Goal: Task Accomplishment & Management: Use online tool/utility

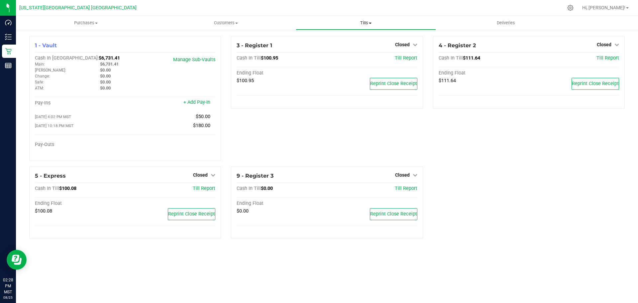
click at [367, 25] on span "Tills" at bounding box center [365, 23] width 139 height 6
drag, startPoint x: 537, startPoint y: 159, endPoint x: 535, endPoint y: 156, distance: 3.4
click at [535, 157] on div "4 - Register 2 Closed Open Till Cash In Till $111.64 Till Report Ending Float $…" at bounding box center [529, 101] width 202 height 130
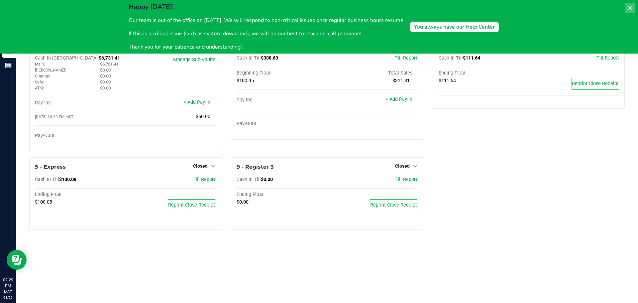
click at [633, 6] on button at bounding box center [630, 8] width 11 height 11
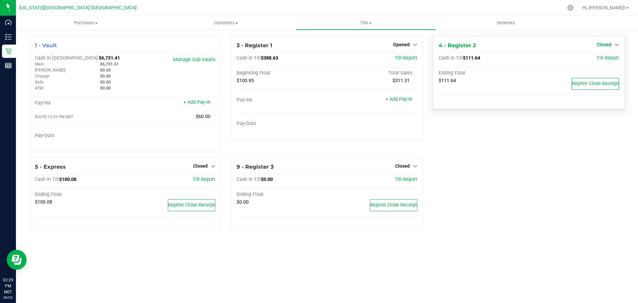
click at [611, 43] on link "Closed" at bounding box center [608, 44] width 22 height 5
click at [601, 58] on link "Open Till" at bounding box center [604, 58] width 18 height 5
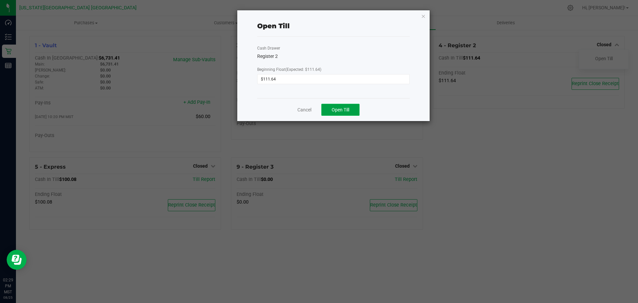
click at [351, 110] on button "Open Till" at bounding box center [340, 110] width 38 height 12
